Goal: Task Accomplishment & Management: Use online tool/utility

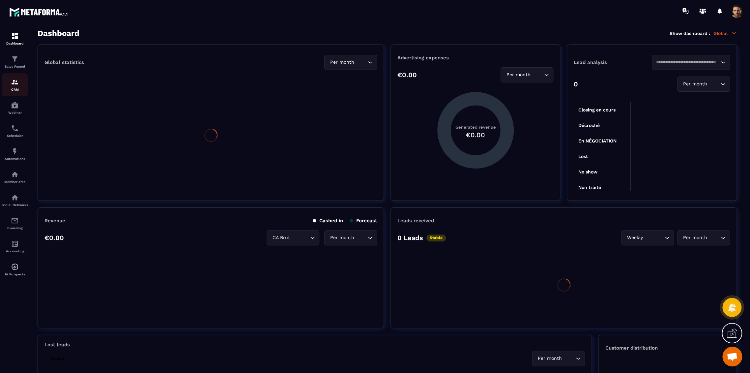
click at [12, 85] on img at bounding box center [15, 82] width 8 height 8
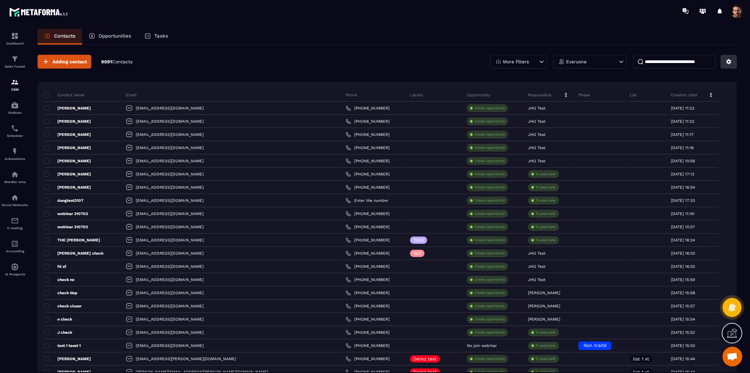
click at [728, 62] on icon at bounding box center [728, 61] width 5 height 5
click at [692, 74] on p "Create / Edit a List" at bounding box center [705, 76] width 56 height 11
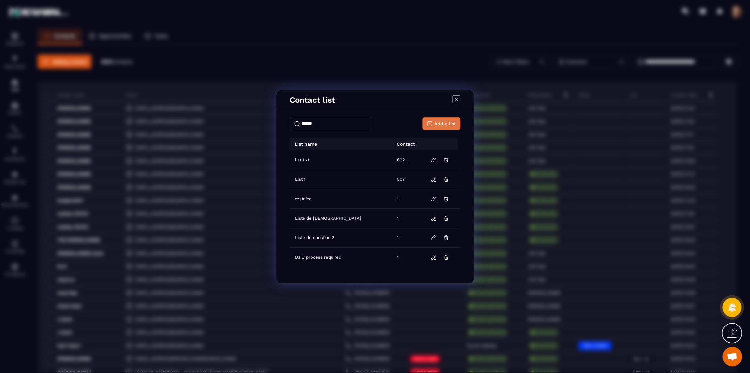
click at [436, 120] on span "Add a list" at bounding box center [445, 123] width 22 height 7
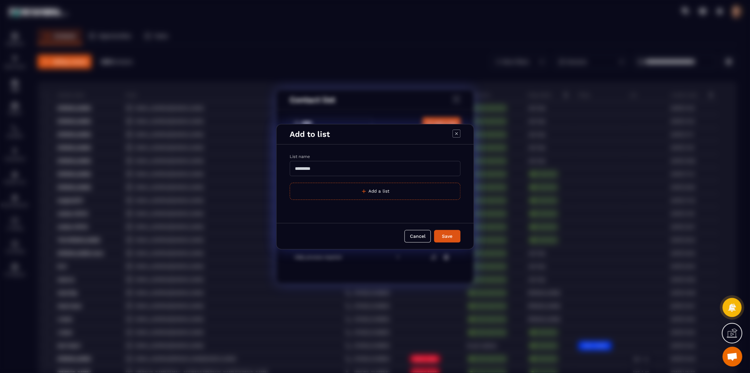
click at [315, 171] on input "Modal window" at bounding box center [375, 168] width 171 height 15
type input "**********"
click at [434, 230] on button "Save" at bounding box center [447, 236] width 26 height 13
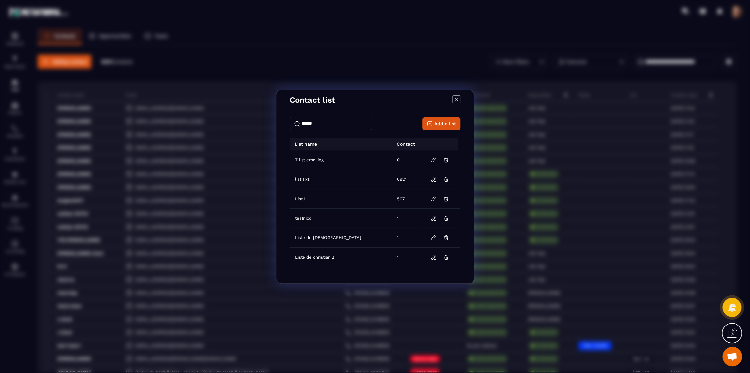
click at [452, 100] on icon "Modal window" at bounding box center [456, 99] width 8 height 8
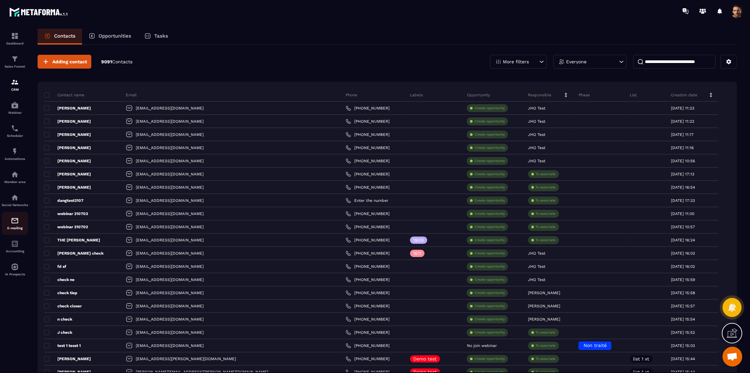
click at [16, 230] on div "E-mailing" at bounding box center [15, 222] width 26 height 13
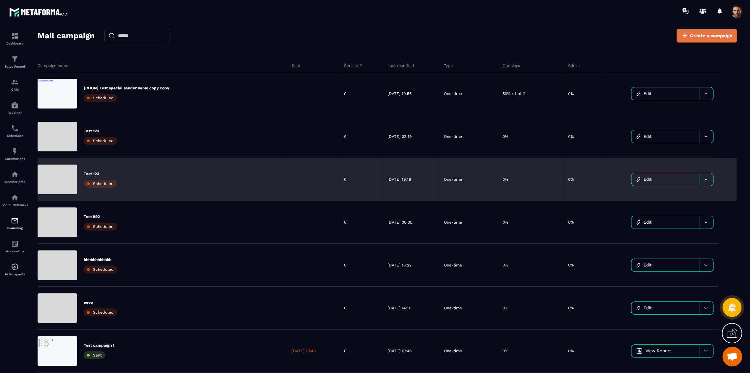
click at [711, 33] on span "Create a campaign" at bounding box center [711, 35] width 43 height 7
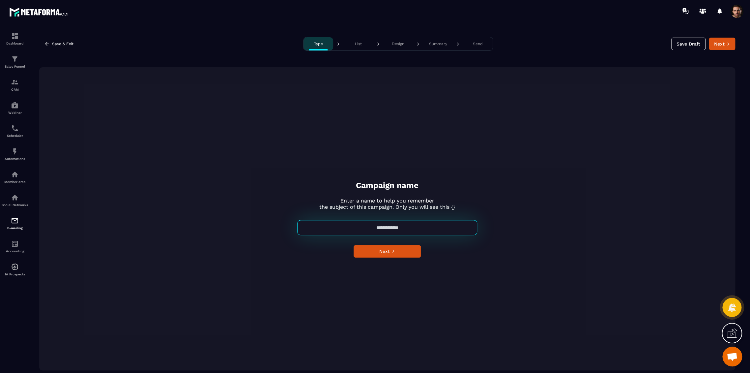
click at [377, 226] on input at bounding box center [387, 227] width 180 height 15
type input "*"
type input "**********"
click at [303, 37] on button "Type" at bounding box center [318, 43] width 30 height 13
click at [396, 253] on button "Next" at bounding box center [387, 251] width 67 height 13
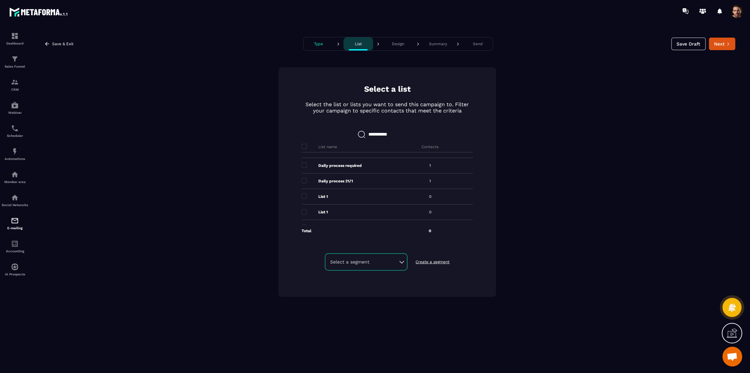
scroll to position [73, 0]
click at [306, 195] on span at bounding box center [303, 194] width 5 height 5
click at [302, 194] on span at bounding box center [303, 194] width 5 height 5
click at [303, 217] on span at bounding box center [303, 217] width 5 height 5
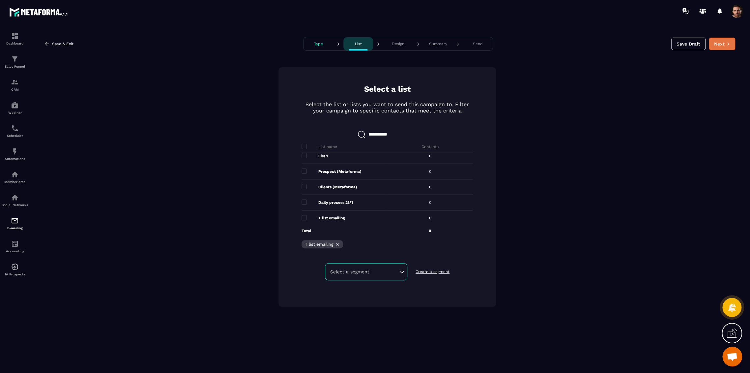
click at [723, 45] on button "Next" at bounding box center [722, 44] width 26 height 13
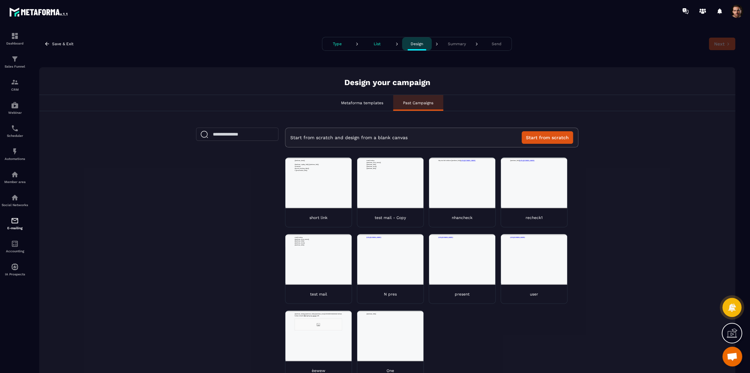
scroll to position [0, 0]
click at [305, 215] on div "short link" at bounding box center [318, 217] width 66 height 19
click at [720, 45] on button "Next" at bounding box center [722, 44] width 26 height 13
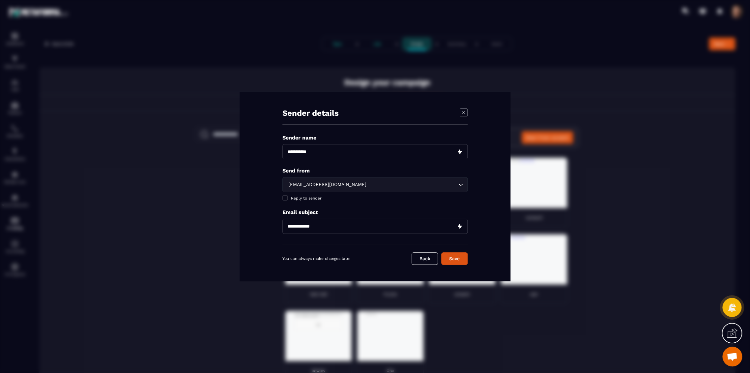
click at [361, 151] on input "Modal window" at bounding box center [374, 151] width 185 height 15
type input "*"
click at [296, 185] on div "[EMAIL_ADDRESS][DOMAIN_NAME]" at bounding box center [371, 184] width 171 height 7
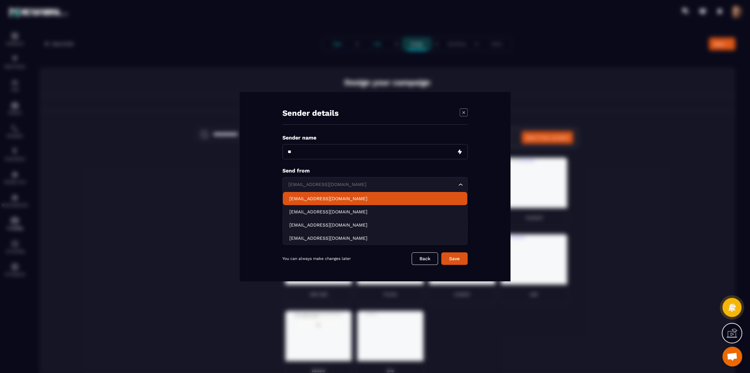
click at [300, 200] on p "[EMAIL_ADDRESS][DOMAIN_NAME]" at bounding box center [374, 198] width 171 height 7
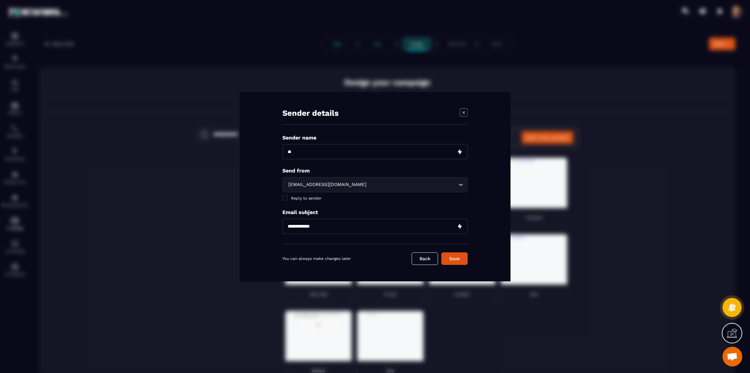
click at [340, 225] on input "Modal window" at bounding box center [374, 225] width 185 height 15
type input "******"
click at [452, 258] on button "Save" at bounding box center [454, 258] width 26 height 13
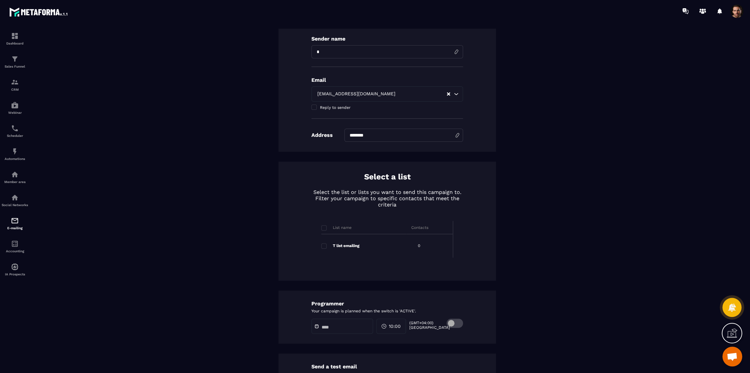
scroll to position [194, 0]
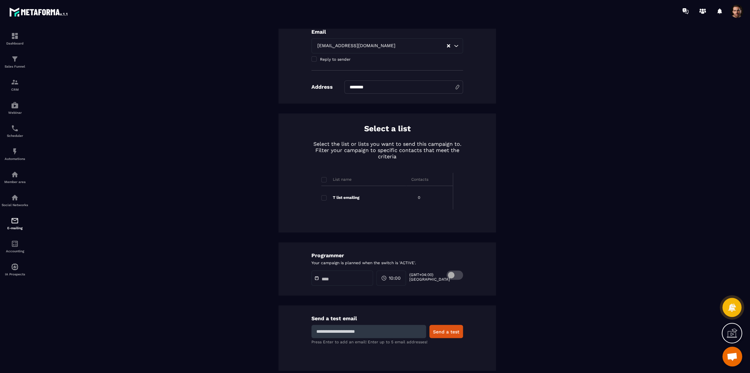
click at [362, 328] on input at bounding box center [368, 331] width 115 height 13
type input "**********"
click at [443, 331] on button "Send a test" at bounding box center [446, 331] width 34 height 13
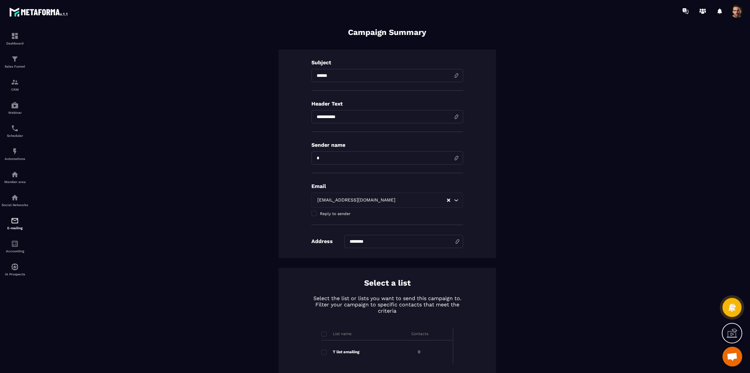
scroll to position [0, 0]
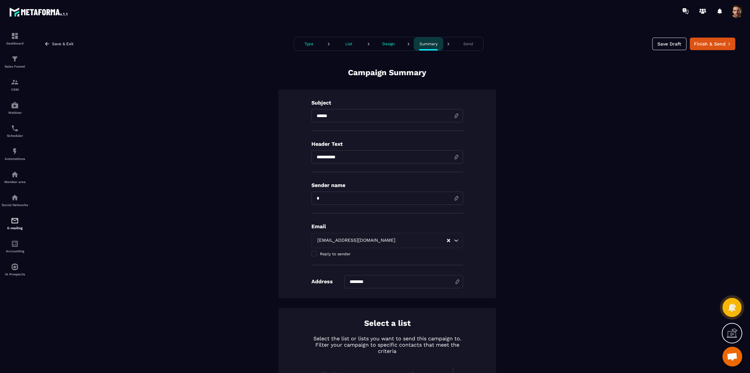
click at [383, 45] on p "Design" at bounding box center [388, 44] width 13 height 5
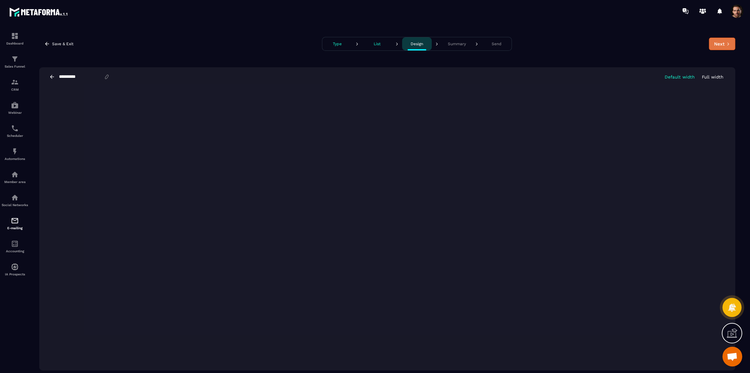
click at [728, 42] on button "Next" at bounding box center [722, 44] width 26 height 13
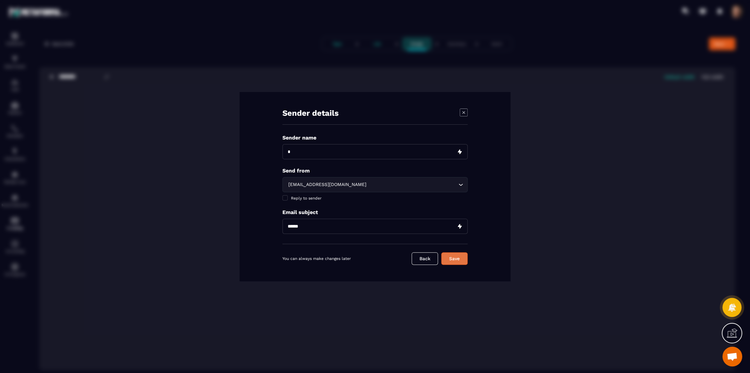
click at [462, 259] on button "Save" at bounding box center [454, 258] width 26 height 13
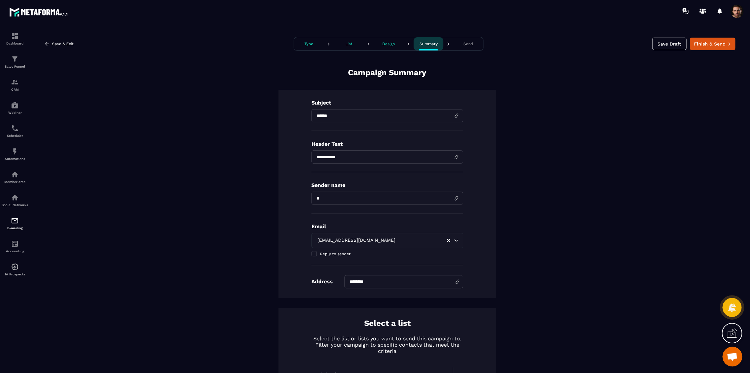
scroll to position [194, 0]
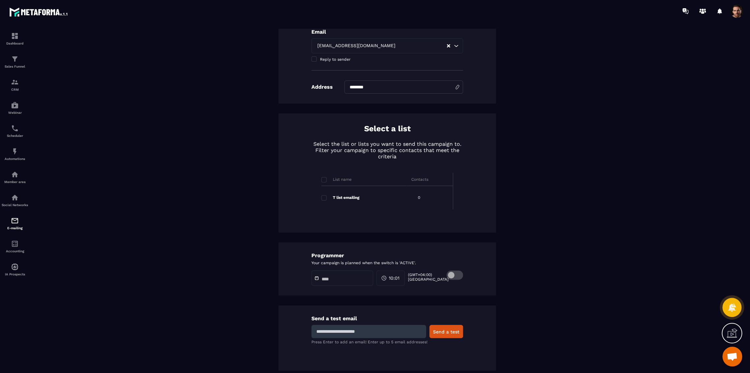
click at [342, 330] on input at bounding box center [368, 331] width 115 height 13
click at [351, 331] on input "**********" at bounding box center [368, 331] width 115 height 13
type input "**********"
click at [436, 331] on button "Send a test" at bounding box center [446, 331] width 34 height 13
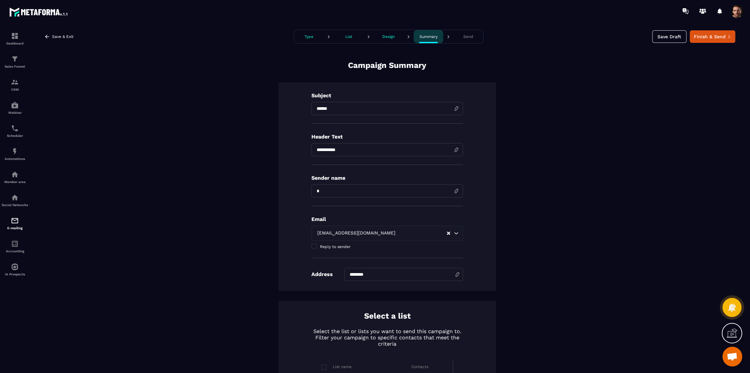
scroll to position [0, 0]
